Goal: Task Accomplishment & Management: Use online tool/utility

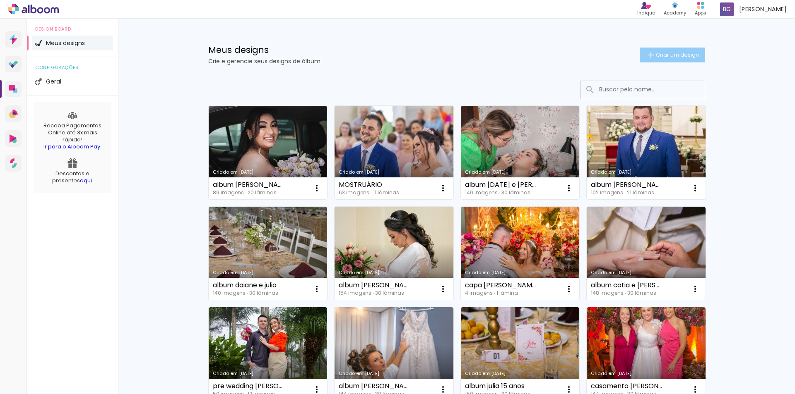
click at [656, 54] on span "Criar um design" at bounding box center [677, 54] width 43 height 5
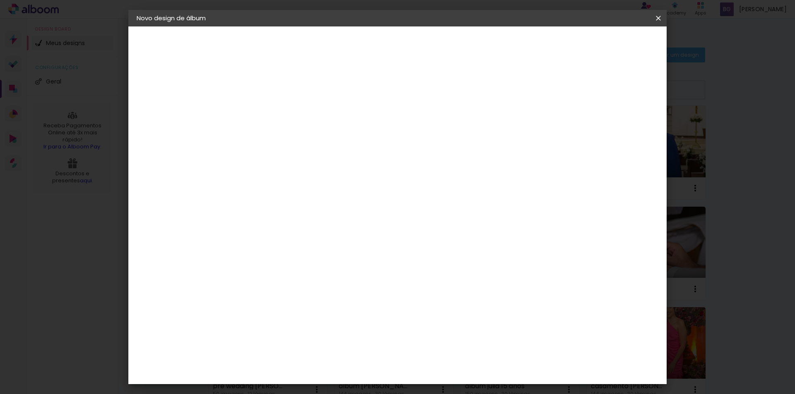
click at [272, 111] on input at bounding box center [272, 111] width 0 height 13
type input "album [PERSON_NAME] e [PERSON_NAME]"
type paper-input "album [PERSON_NAME] e [PERSON_NAME]"
click at [0, 0] on slot "Avançar" at bounding box center [0, 0] width 0 height 0
click at [427, 123] on paper-item "Tamanho Livre" at bounding box center [387, 126] width 79 height 18
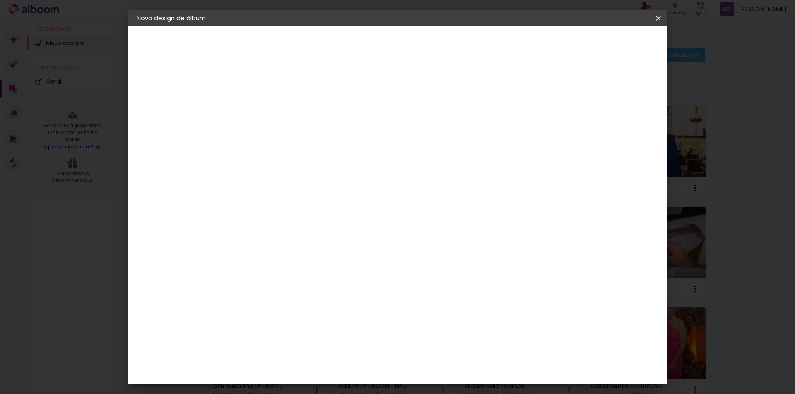
click at [0, 0] on slot "Avançar" at bounding box center [0, 0] width 0 height 0
click at [251, 235] on input "30" at bounding box center [246, 235] width 22 height 12
type input "20"
type paper-input "20"
click at [447, 292] on input "60" at bounding box center [444, 291] width 22 height 12
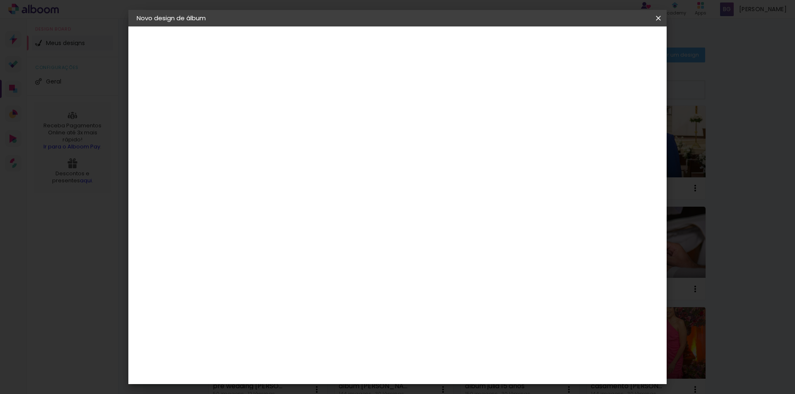
type input "40"
type paper-input "40"
click at [606, 47] on span "Iniciar design" at bounding box center [588, 44] width 38 height 6
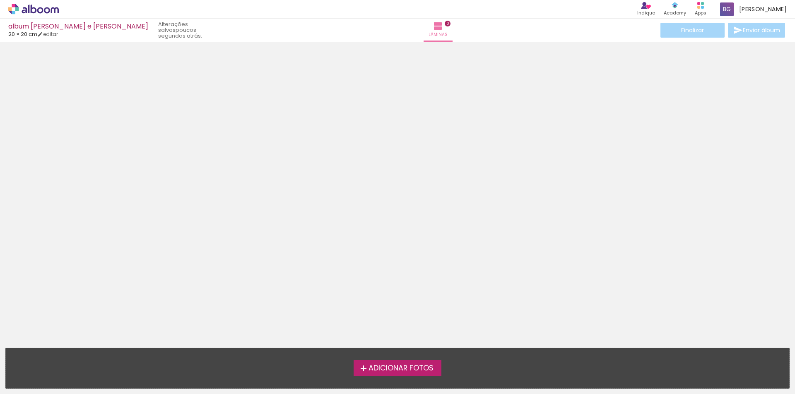
click at [417, 369] on span "Adicionar Fotos" at bounding box center [400, 368] width 65 height 7
click at [0, 0] on input "file" at bounding box center [0, 0] width 0 height 0
click at [411, 370] on span "Adicionar Fotos" at bounding box center [400, 368] width 65 height 7
click at [0, 0] on input "file" at bounding box center [0, 0] width 0 height 0
